Goal: Task Accomplishment & Management: Use online tool/utility

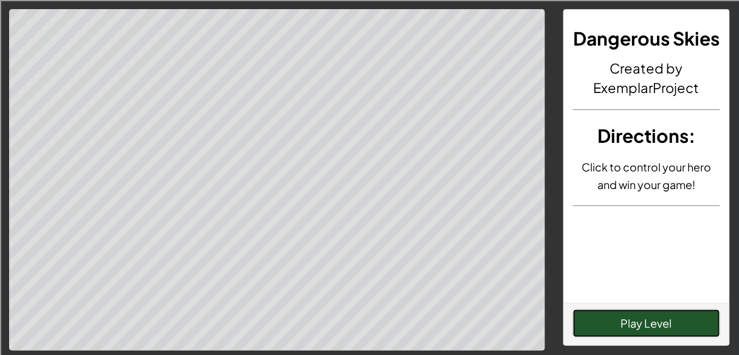
click at [615, 319] on button "Play Level" at bounding box center [646, 323] width 147 height 28
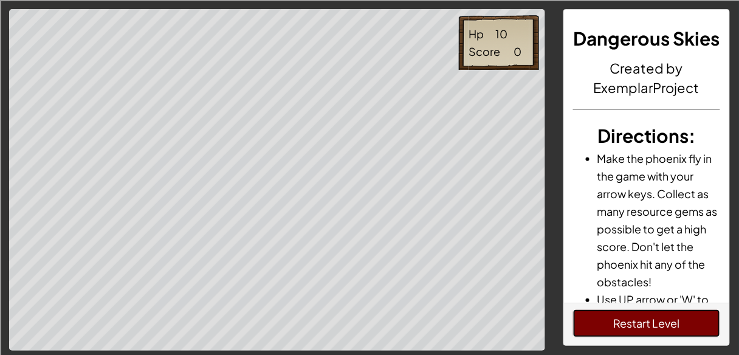
click at [556, 311] on div "Hp 10 Score 0 Dangerous Skies Created by ExemplarProject Directions : Make the …" at bounding box center [369, 179] width 739 height 341
click at [556, 311] on div "Dangerous Skies Created by ExemplarProject Directions : Make the phoenix fly in…" at bounding box center [646, 179] width 185 height 341
click at [610, 324] on button "Restart Level" at bounding box center [646, 323] width 147 height 28
drag, startPoint x: 610, startPoint y: 324, endPoint x: 615, endPoint y: 329, distance: 7.3
click at [615, 329] on button "Restart Level" at bounding box center [646, 323] width 147 height 28
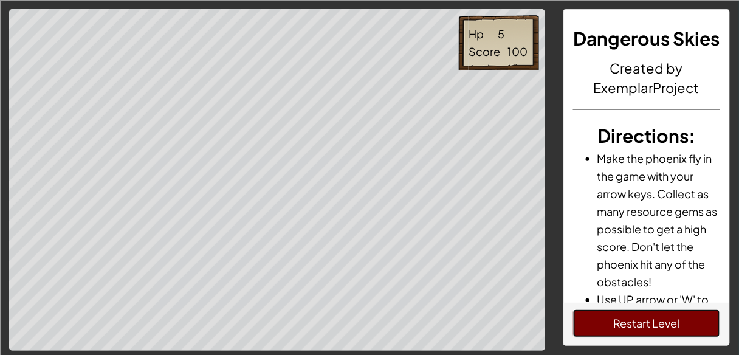
click at [609, 326] on button "Restart Level" at bounding box center [646, 323] width 147 height 28
